Goal: Transaction & Acquisition: Subscribe to service/newsletter

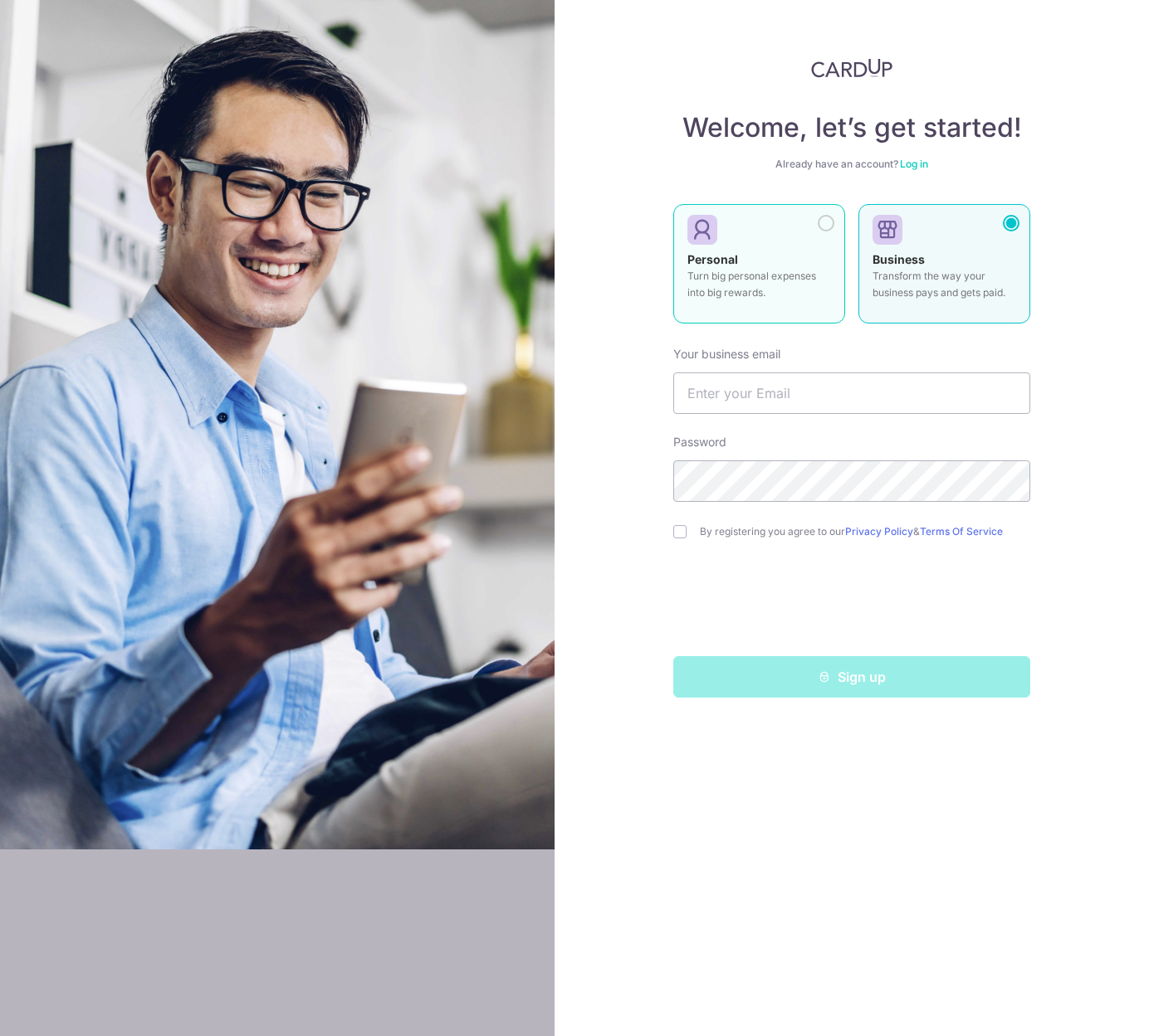
click at [820, 298] on p "Turn big personal expenses into big rewards." at bounding box center [759, 284] width 144 height 33
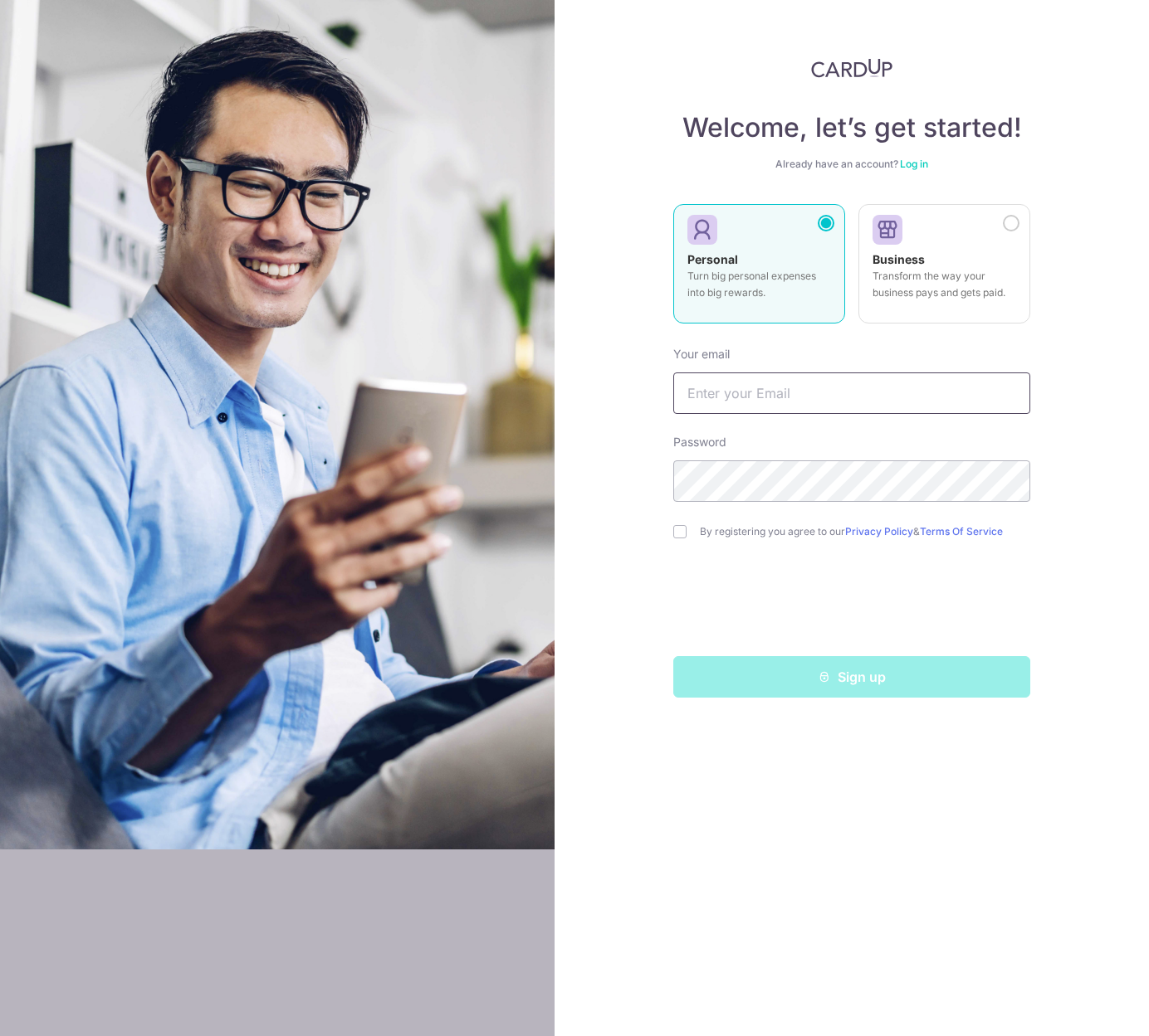
click at [824, 399] on input "text" at bounding box center [851, 394] width 357 height 42
type input "a"
type input "[EMAIL_ADDRESS][PERSON_NAME][DOMAIN_NAME]"
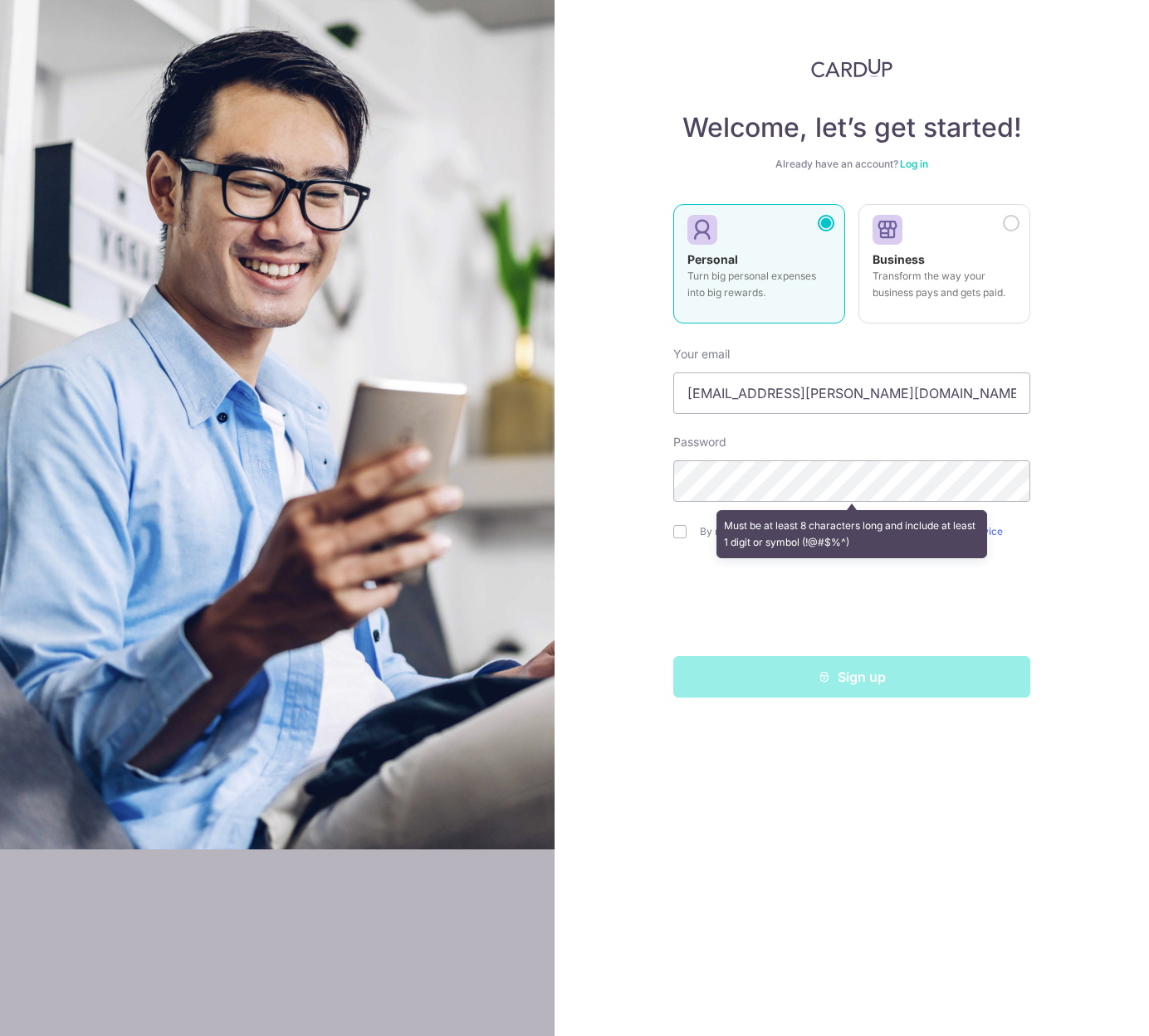
click at [1055, 525] on div "Welcome, let’s get started! Already have an account? Log in Personal Turn big p…" at bounding box center [852, 518] width 594 height 1036
click at [1053, 601] on div "Welcome, let’s get started! Already have an account? Log in Personal Turn big p…" at bounding box center [852, 518] width 594 height 1036
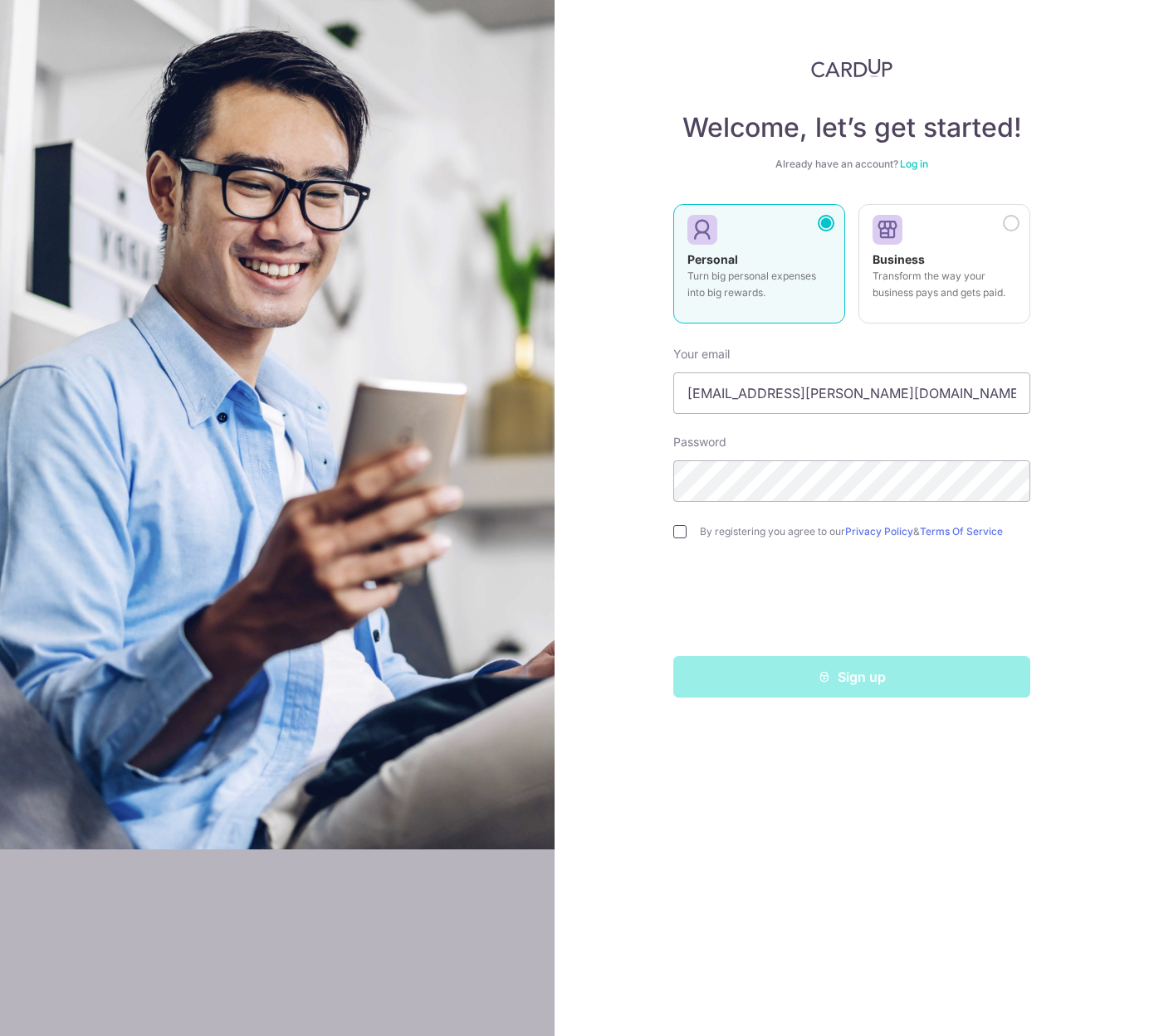
click at [684, 534] on input "checkbox" at bounding box center [680, 532] width 13 height 13
checkbox input "true"
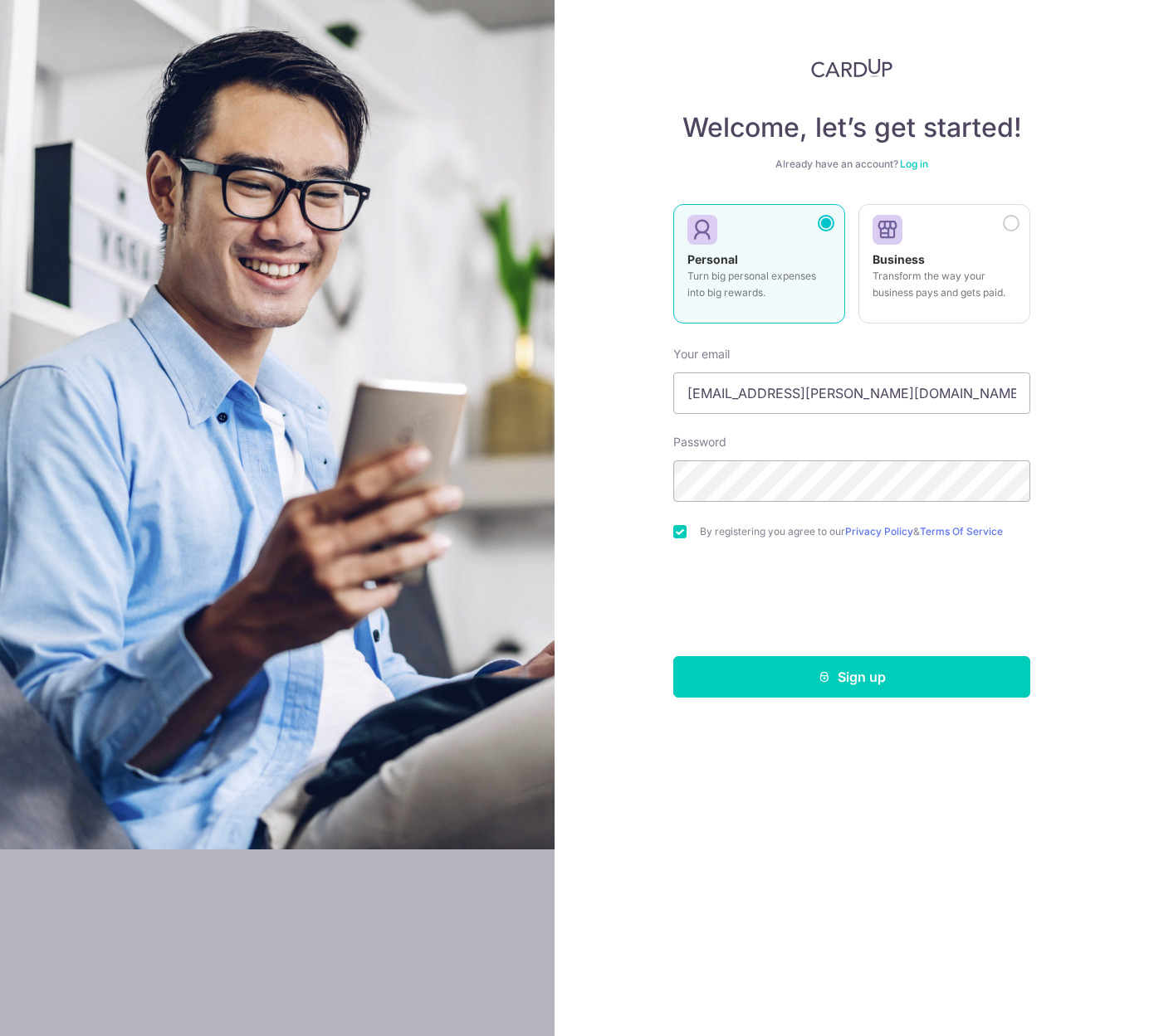
click at [856, 684] on button "Sign up" at bounding box center [851, 677] width 357 height 42
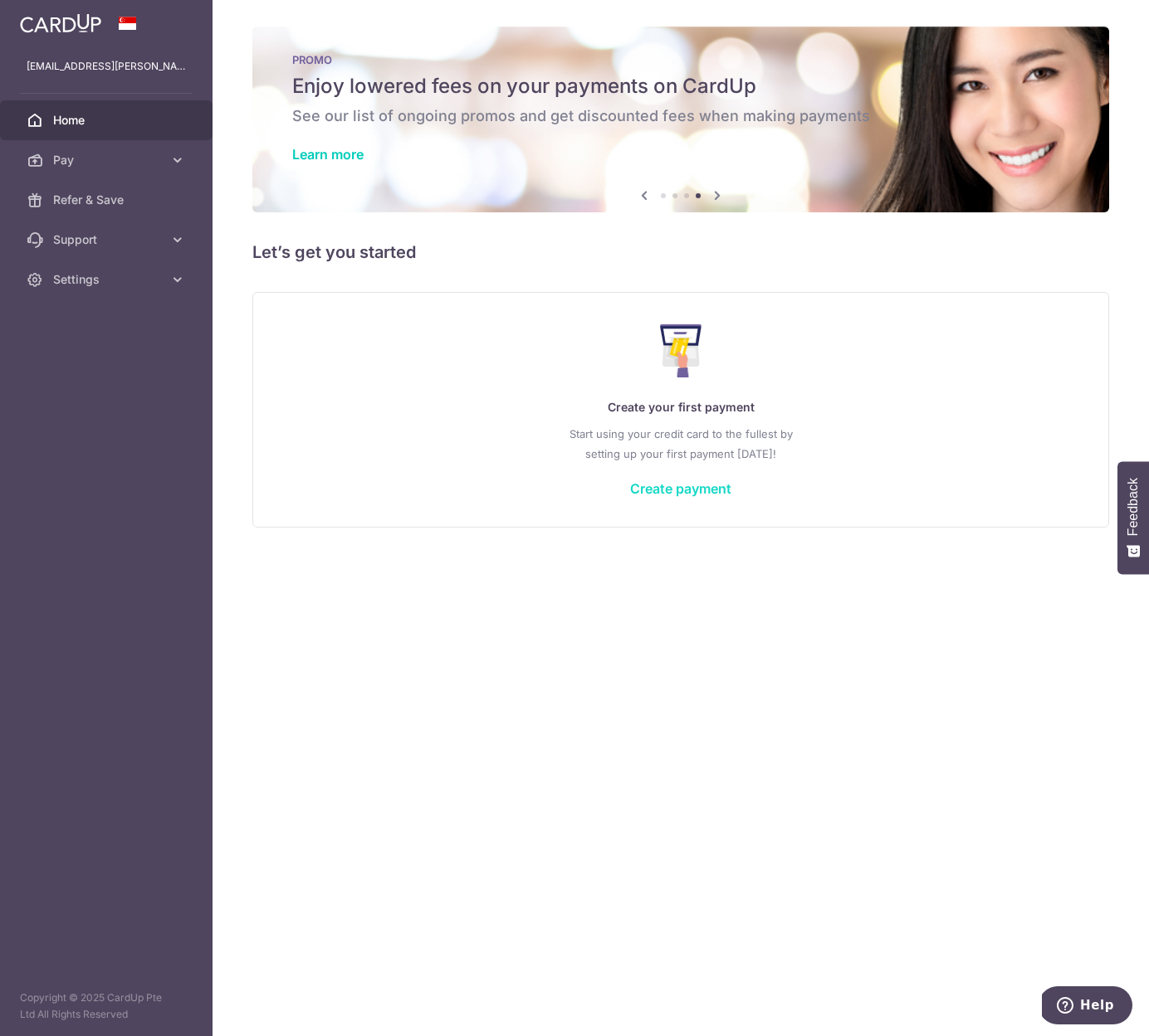
click at [681, 490] on link "Create payment" at bounding box center [681, 489] width 101 height 17
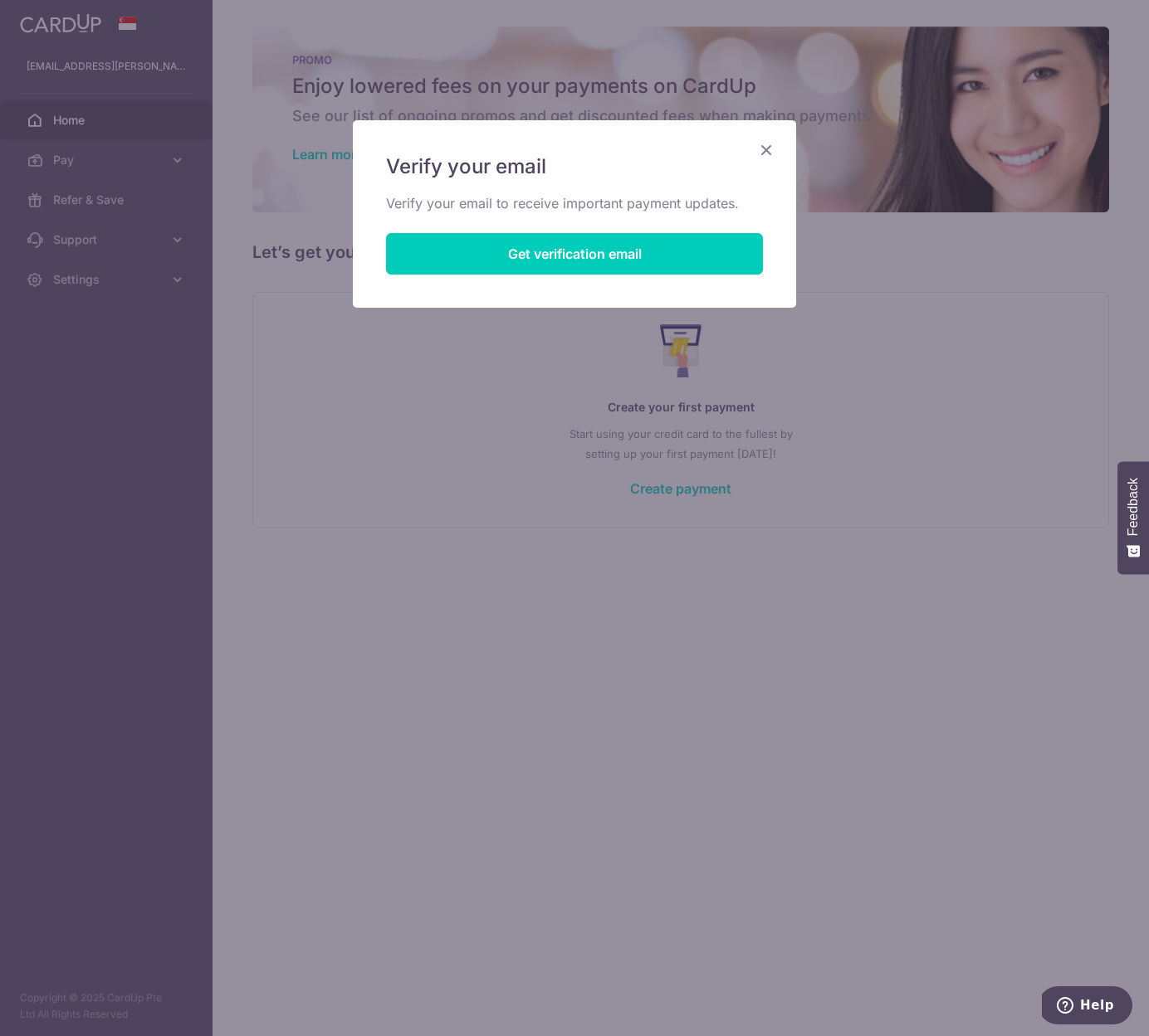
click at [766, 151] on icon "Close" at bounding box center [766, 149] width 20 height 21
